Goal: Task Accomplishment & Management: Manage account settings

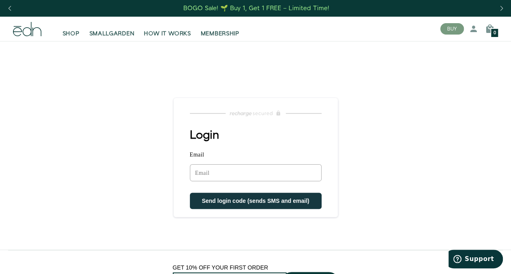
click at [226, 170] on input "Email" at bounding box center [256, 172] width 132 height 17
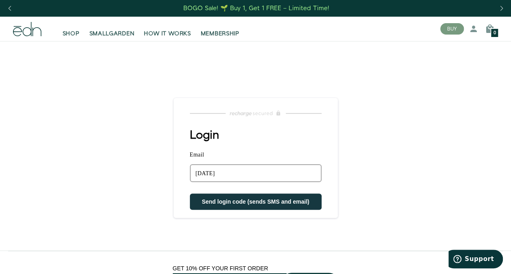
type input "[EMAIL_ADDRESS][PERSON_NAME][DOMAIN_NAME]"
click at [232, 202] on span "Send login code (sends SMS and email)" at bounding box center [256, 201] width 108 height 7
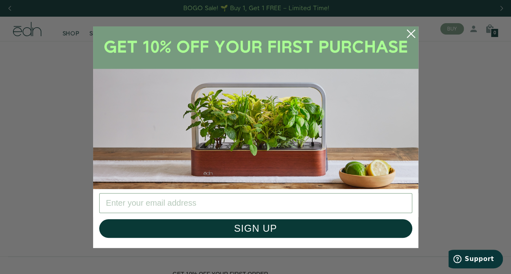
click at [405, 37] on circle "Close dialog" at bounding box center [411, 34] width 18 height 18
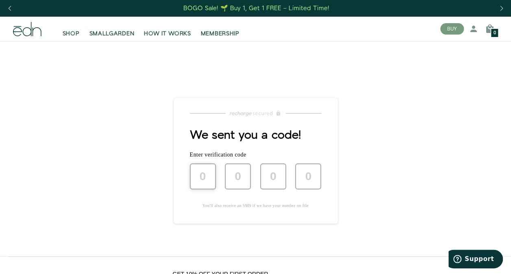
click at [202, 170] on input "text" at bounding box center [203, 176] width 26 height 26
type input "6"
type input "0"
type input "7"
type input "8"
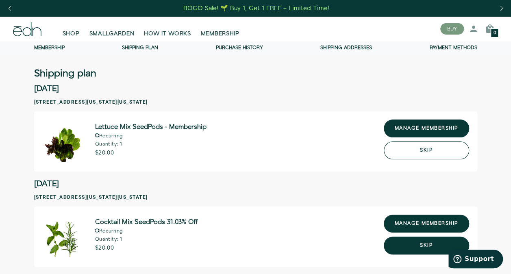
click at [423, 146] on button "Skip" at bounding box center [426, 150] width 85 height 18
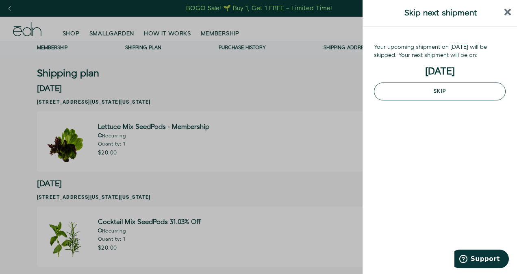
click at [456, 96] on button "Skip" at bounding box center [440, 92] width 132 height 18
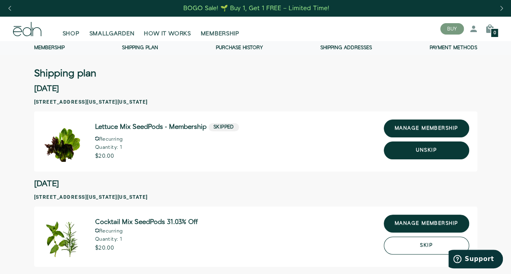
click at [420, 246] on button "Skip" at bounding box center [426, 246] width 85 height 18
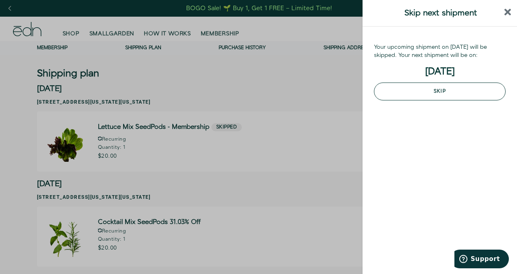
click at [438, 95] on button "Skip" at bounding box center [440, 92] width 132 height 18
